Goal: Transaction & Acquisition: Purchase product/service

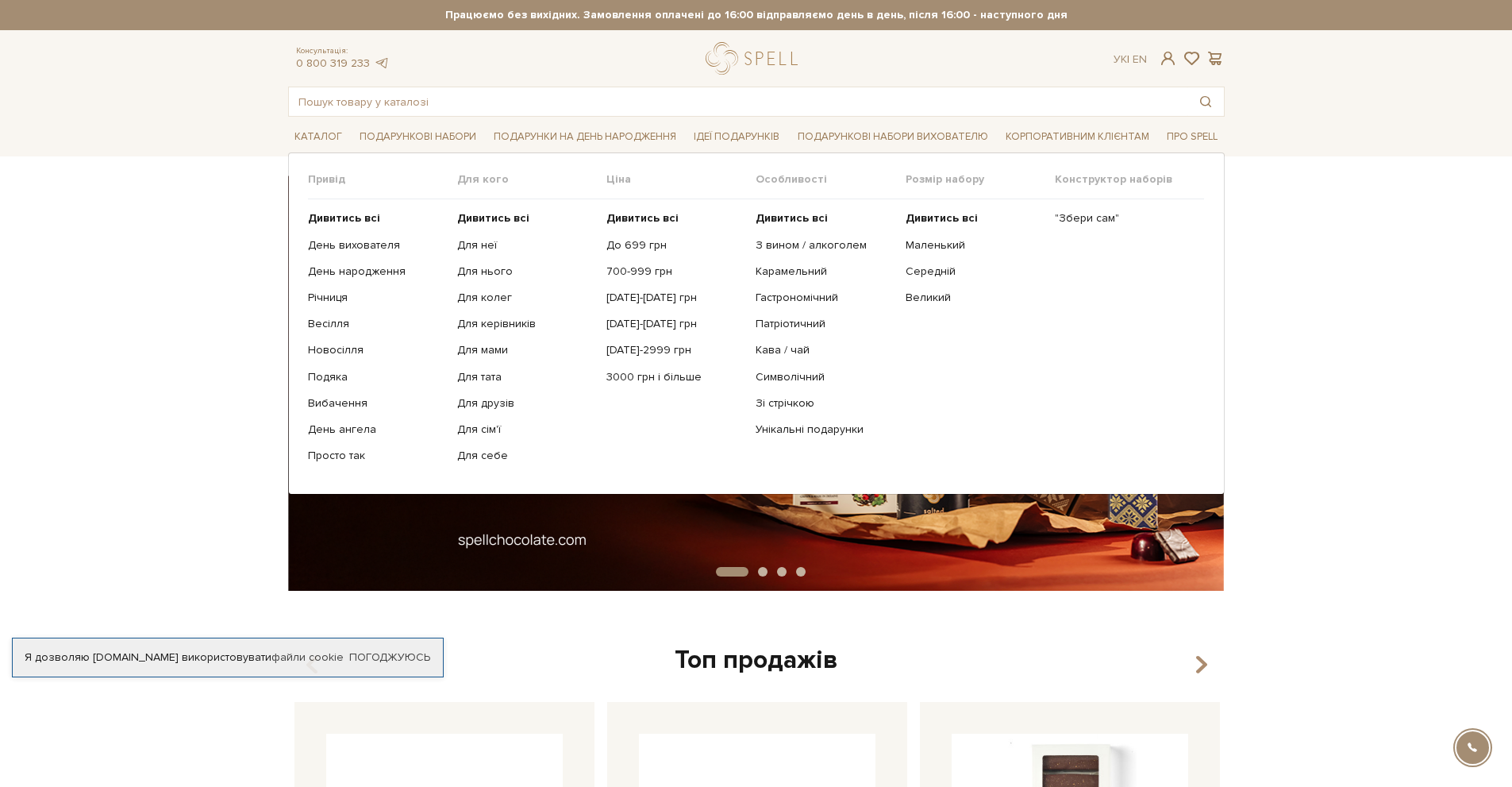
click at [394, 138] on link "Подарункові набори" at bounding box center [418, 137] width 130 height 25
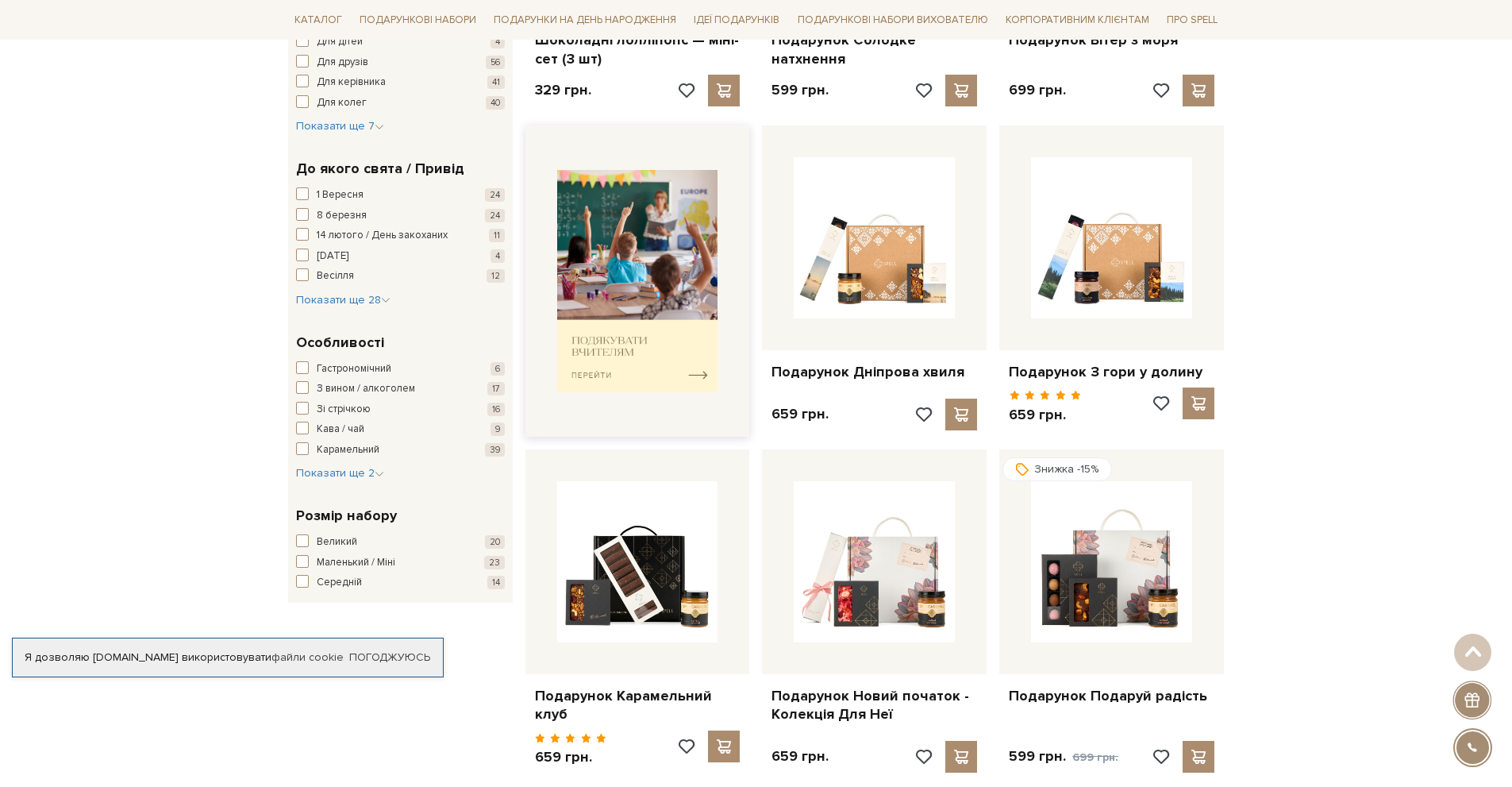
scroll to position [556, 0]
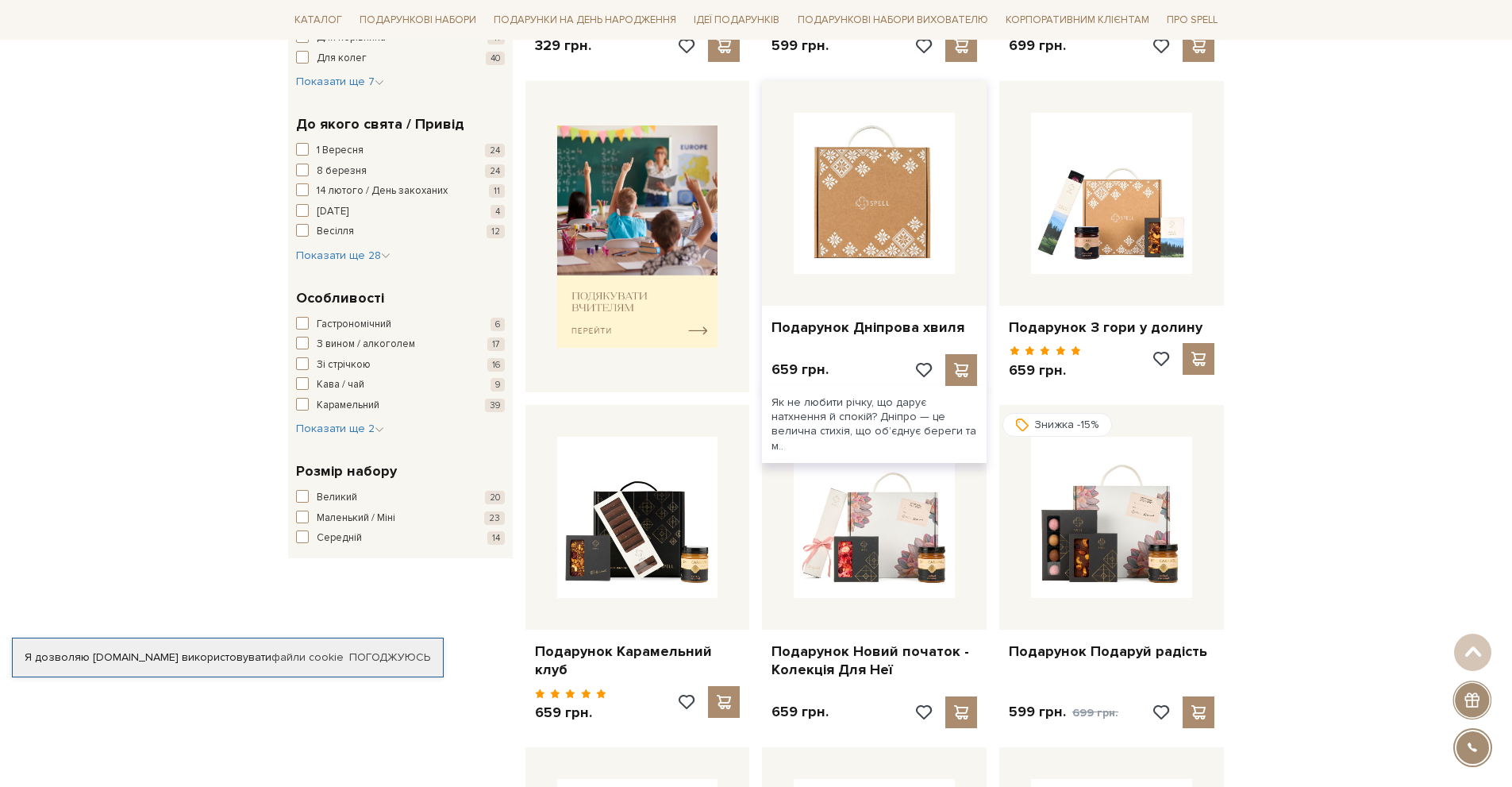
click at [890, 197] on img at bounding box center [875, 193] width 162 height 162
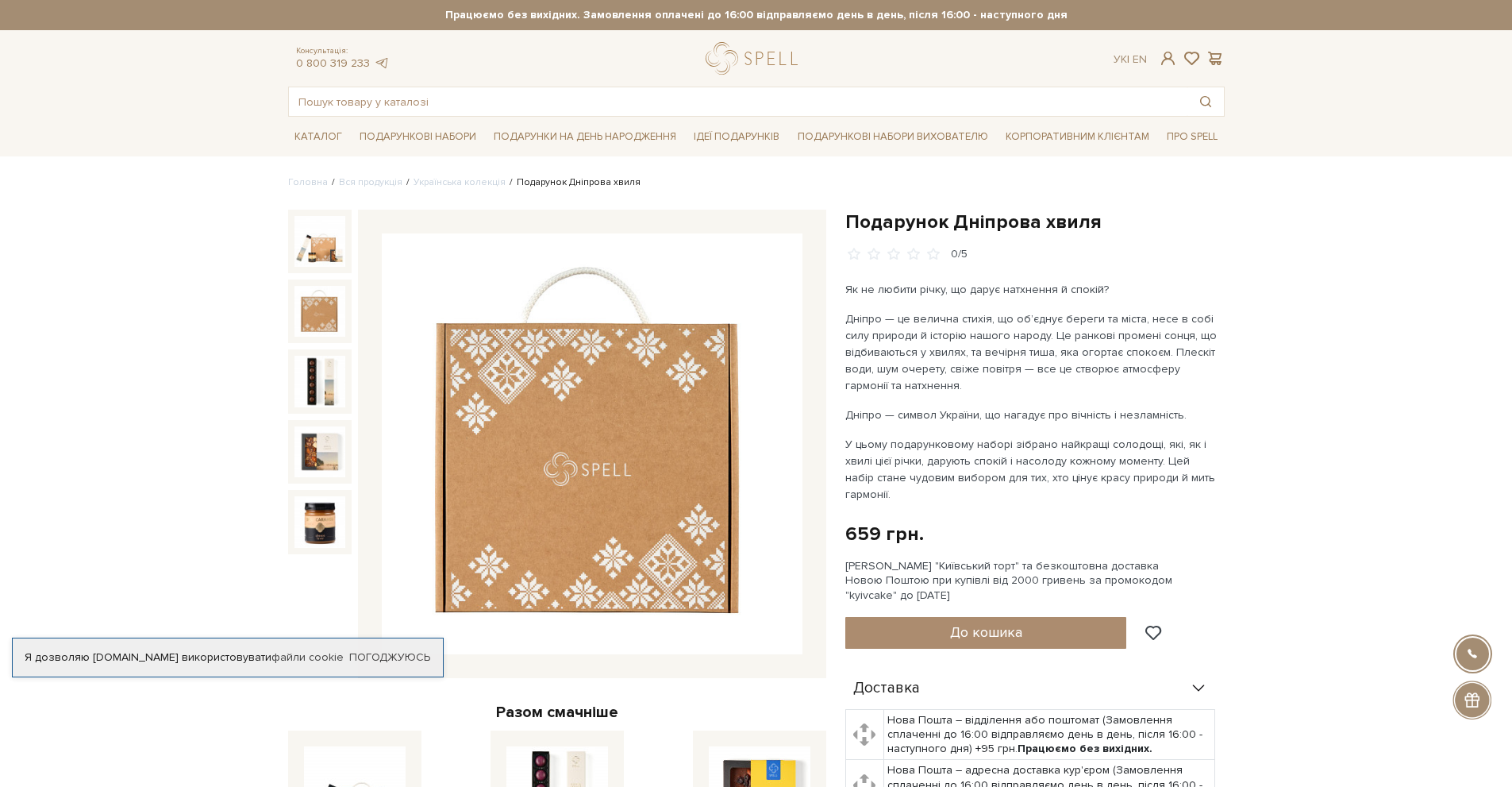
click at [318, 311] on img at bounding box center [320, 311] width 51 height 51
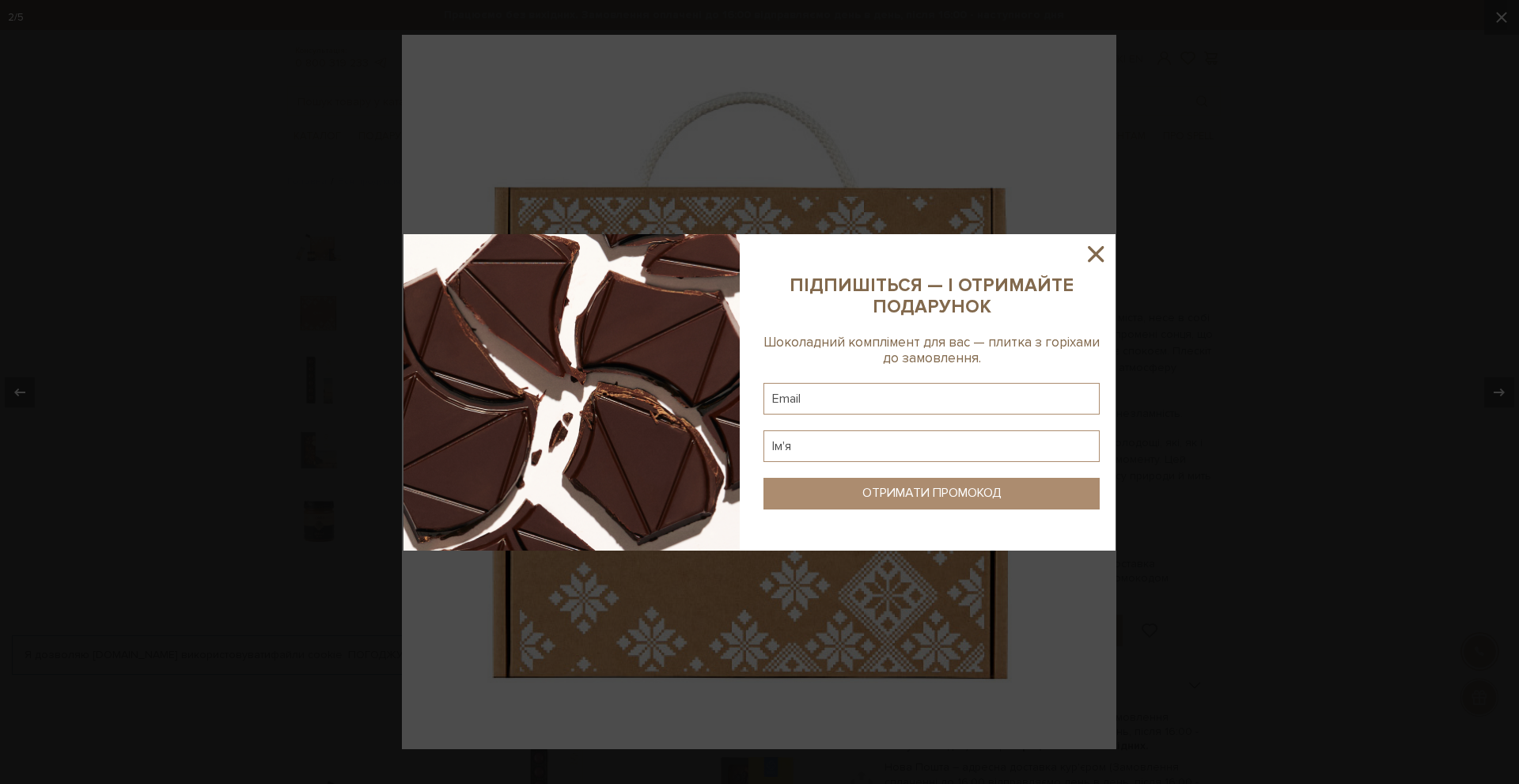
click at [1099, 252] on icon at bounding box center [1096, 253] width 15 height 15
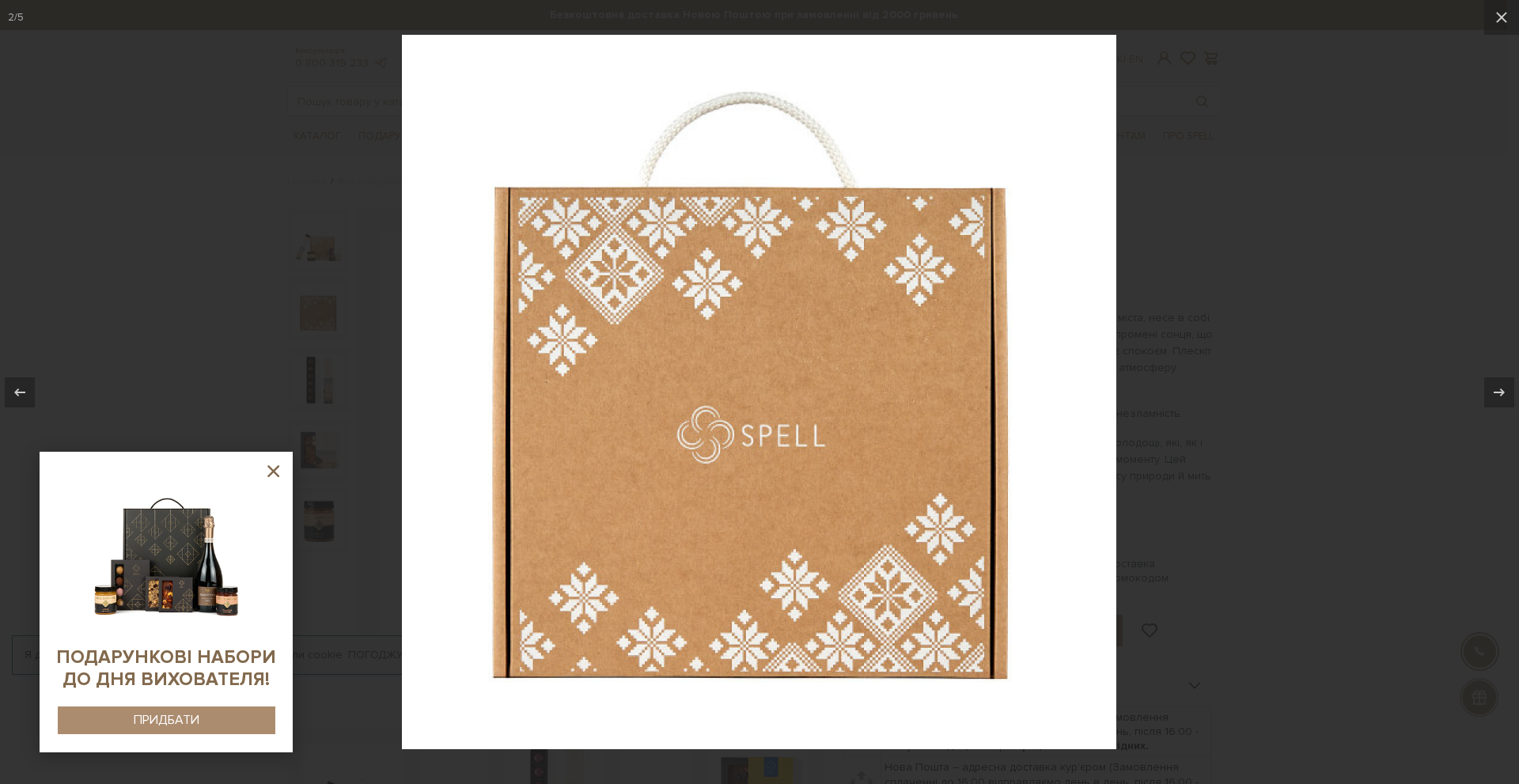
click at [283, 474] on icon at bounding box center [273, 471] width 20 height 20
